Goal: Task Accomplishment & Management: Use online tool/utility

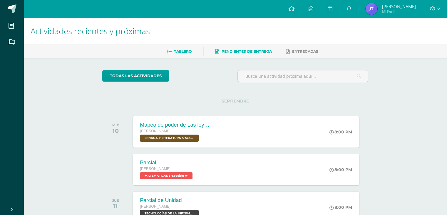
click at [255, 52] on span "Pendientes de entrega" at bounding box center [247, 51] width 50 height 4
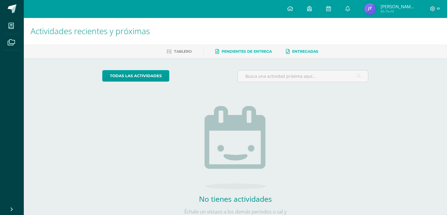
click at [299, 54] on link "Entregadas" at bounding box center [302, 51] width 32 height 9
click at [329, 14] on link at bounding box center [330, 9] width 19 height 18
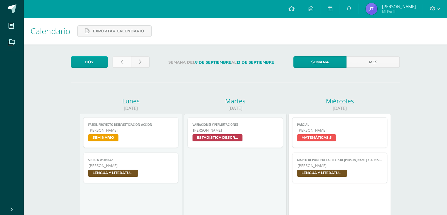
click at [120, 64] on link at bounding box center [122, 61] width 19 height 11
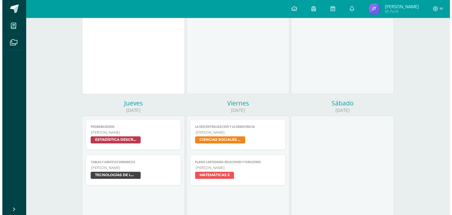
scroll to position [124, 0]
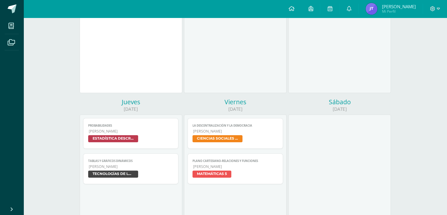
click at [150, 163] on span "Tablas y Gráficos Dinámicos" at bounding box center [131, 161] width 86 height 4
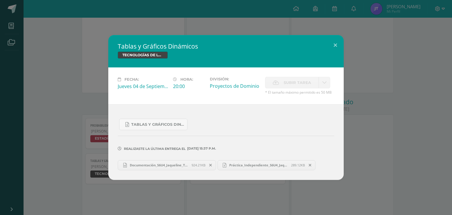
click at [250, 165] on span "Práctica_Independiente_S6U4_Jaqueline_Tuiz.xlsx" at bounding box center [258, 165] width 65 height 4
